Goal: Use online tool/utility: Utilize a website feature to perform a specific function

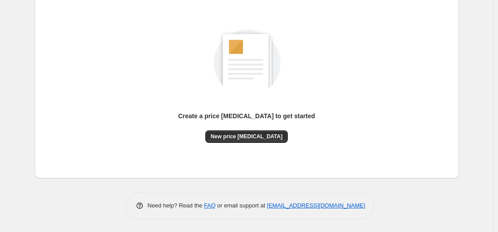
scroll to position [102, 0]
click at [255, 131] on button "New price [MEDICAL_DATA]" at bounding box center [246, 136] width 82 height 12
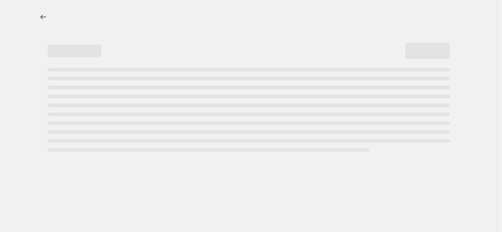
select select "percentage"
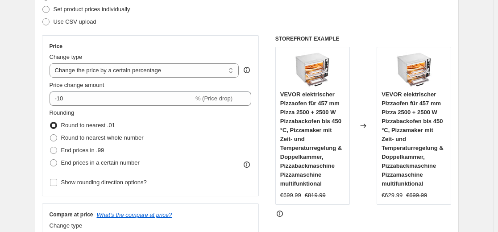
scroll to position [178, 0]
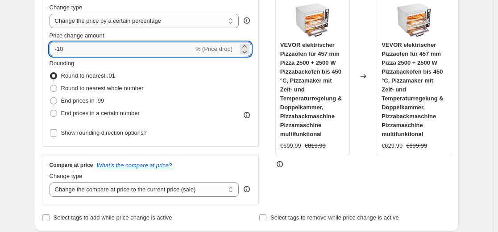
click at [96, 50] on input "-10" at bounding box center [121, 49] width 144 height 14
type input "-35"
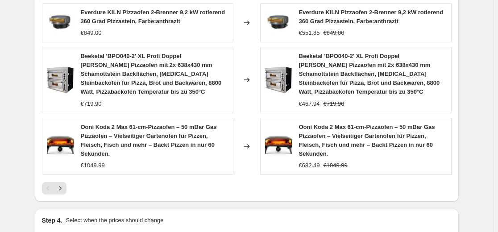
scroll to position [669, 0]
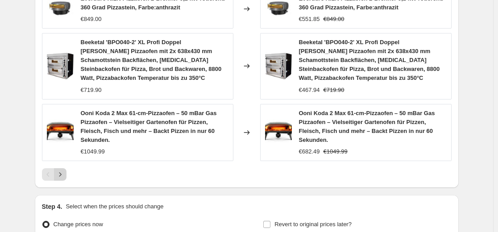
click at [63, 170] on icon "Next" at bounding box center [60, 174] width 9 height 9
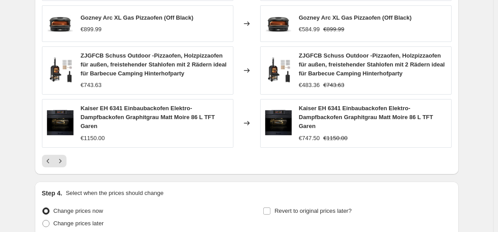
scroll to position [660, 0]
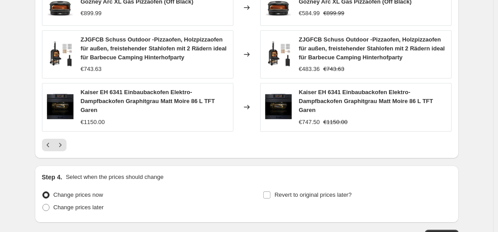
click at [70, 146] on div at bounding box center [246, 145] width 409 height 12
click at [61, 145] on icon "Next" at bounding box center [60, 144] width 9 height 9
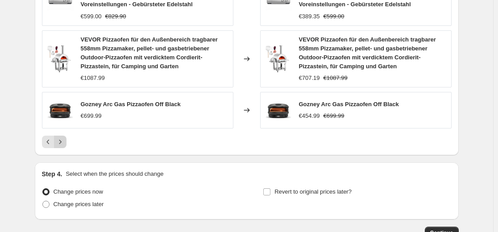
click at [65, 142] on icon "Next" at bounding box center [60, 141] width 9 height 9
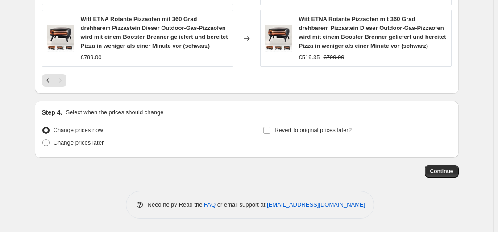
scroll to position [746, 0]
click at [453, 172] on span "Continue" at bounding box center [441, 171] width 23 height 7
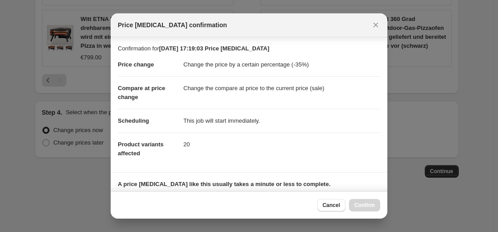
scroll to position [144, 0]
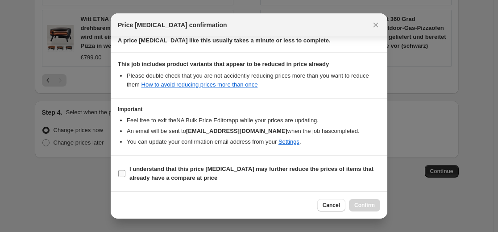
click at [339, 171] on b "I understand that this price [MEDICAL_DATA] may further reduce the prices of it…" at bounding box center [251, 173] width 244 height 16
click at [125, 171] on input "I understand that this price [MEDICAL_DATA] may further reduce the prices of it…" at bounding box center [121, 173] width 7 height 7
checkbox input "true"
click at [360, 204] on span "Confirm" at bounding box center [364, 205] width 21 height 7
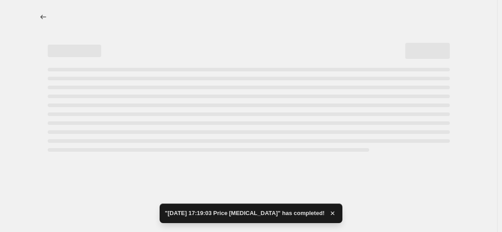
select select "percentage"
